Goal: Transaction & Acquisition: Purchase product/service

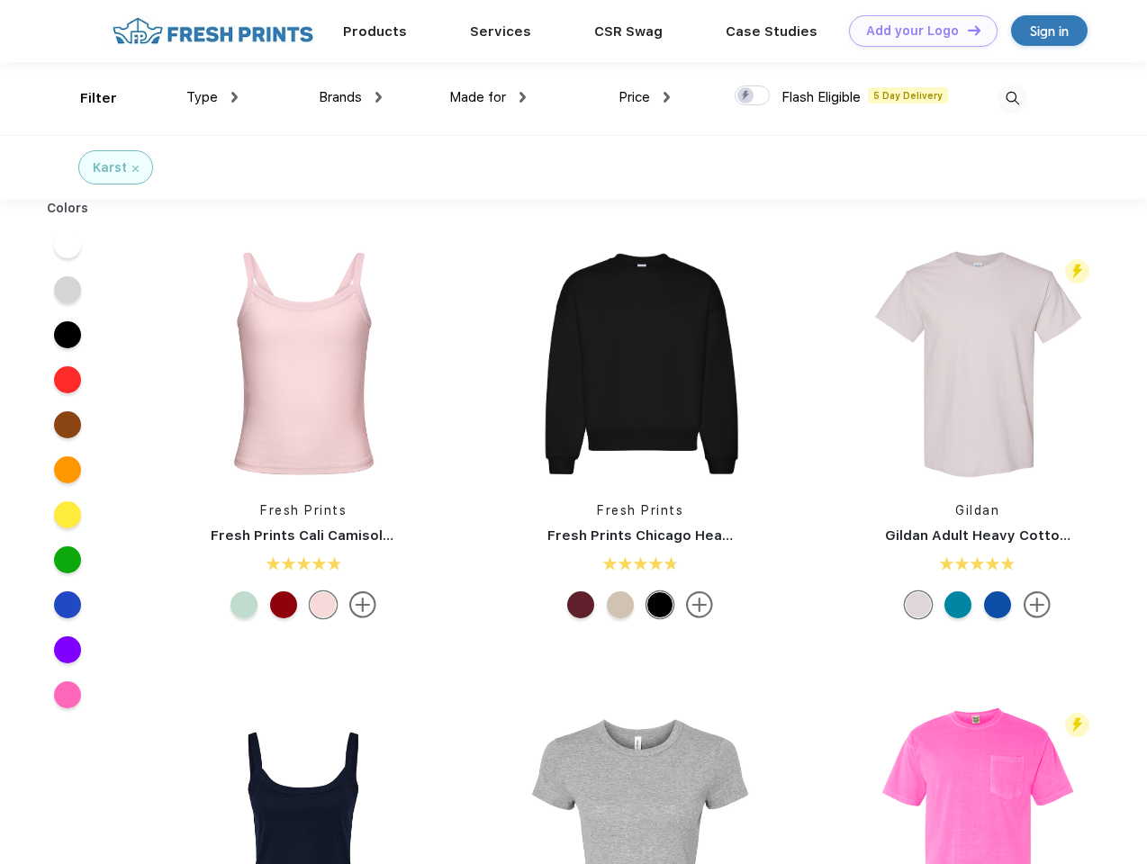
scroll to position [1, 0]
click at [916, 31] on link "Add your Logo Design Tool" at bounding box center [923, 31] width 149 height 32
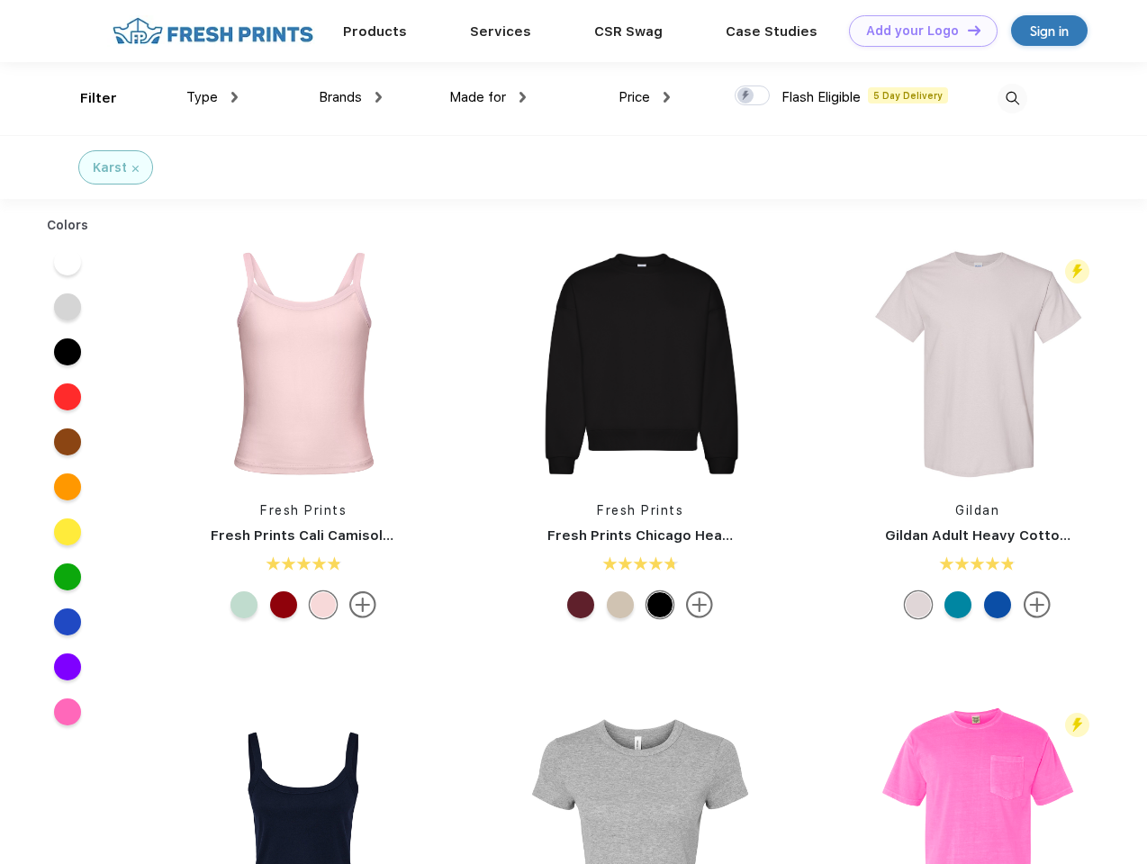
click at [0, 0] on div "Design Tool" at bounding box center [0, 0] width 0 height 0
click at [966, 30] on link "Add your Logo Design Tool" at bounding box center [923, 31] width 149 height 32
click at [86, 98] on div "Filter" at bounding box center [98, 98] width 37 height 21
click at [212, 97] on span "Type" at bounding box center [202, 97] width 32 height 16
click at [350, 97] on span "Brands" at bounding box center [340, 97] width 43 height 16
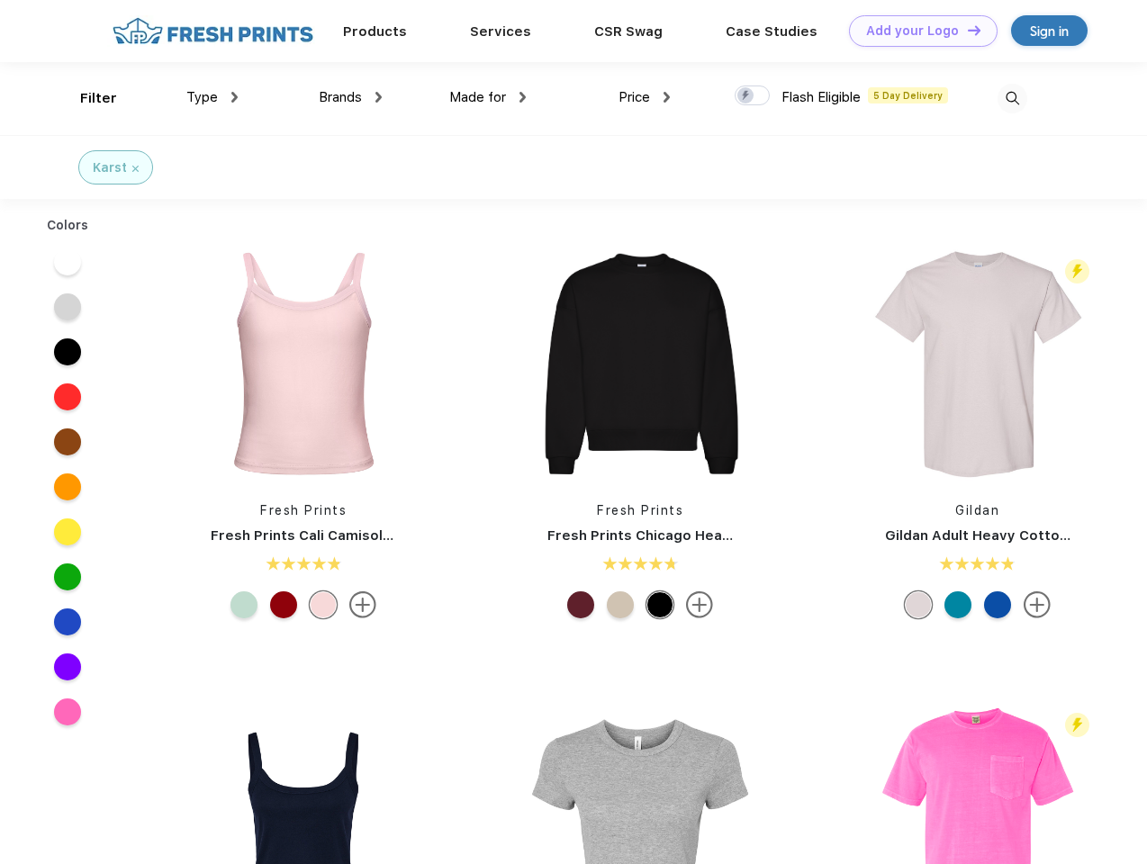
click at [488, 97] on span "Made for" at bounding box center [477, 97] width 57 height 16
click at [645, 97] on span "Price" at bounding box center [634, 97] width 32 height 16
click at [753, 96] on div at bounding box center [752, 96] width 35 height 20
click at [746, 96] on input "checkbox" at bounding box center [741, 91] width 12 height 12
click at [1012, 98] on img at bounding box center [1012, 99] width 30 height 30
